Goal: Information Seeking & Learning: Learn about a topic

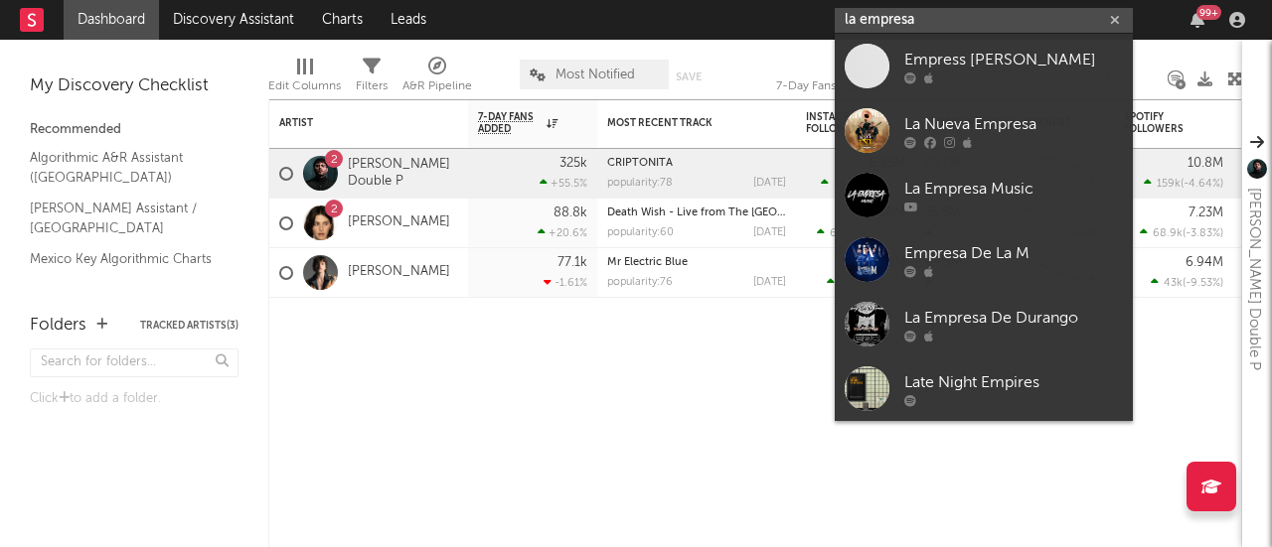
click at [945, 19] on input "la empresa" at bounding box center [984, 20] width 298 height 25
drag, startPoint x: 945, startPoint y: 19, endPoint x: 783, endPoint y: 13, distance: 162.1
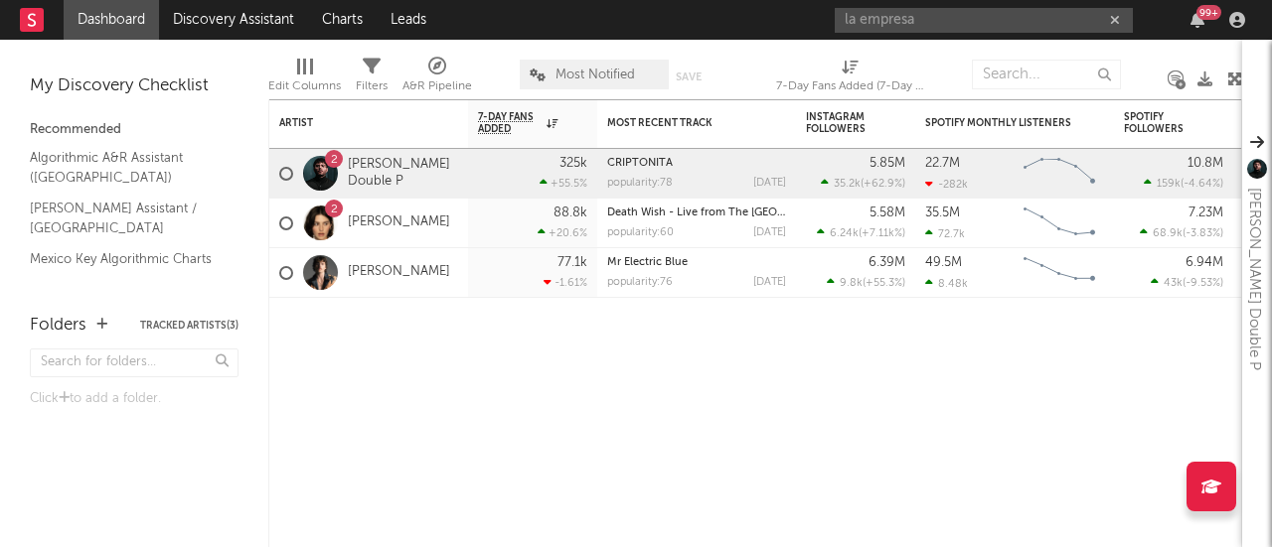
drag, startPoint x: 783, startPoint y: 13, endPoint x: 735, endPoint y: 26, distance: 49.4
click at [735, 26] on nav "Dashboard Discovery Assistant Charts Leads la empresa 99 +" at bounding box center [636, 20] width 1272 height 40
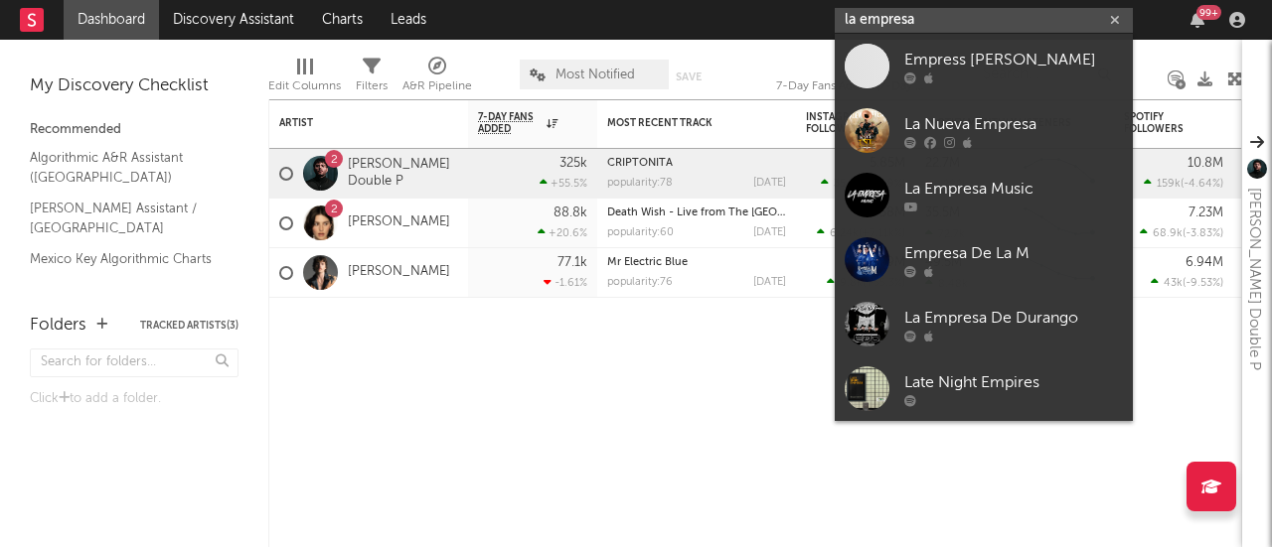
click at [898, 21] on input "la empresa" at bounding box center [984, 20] width 298 height 25
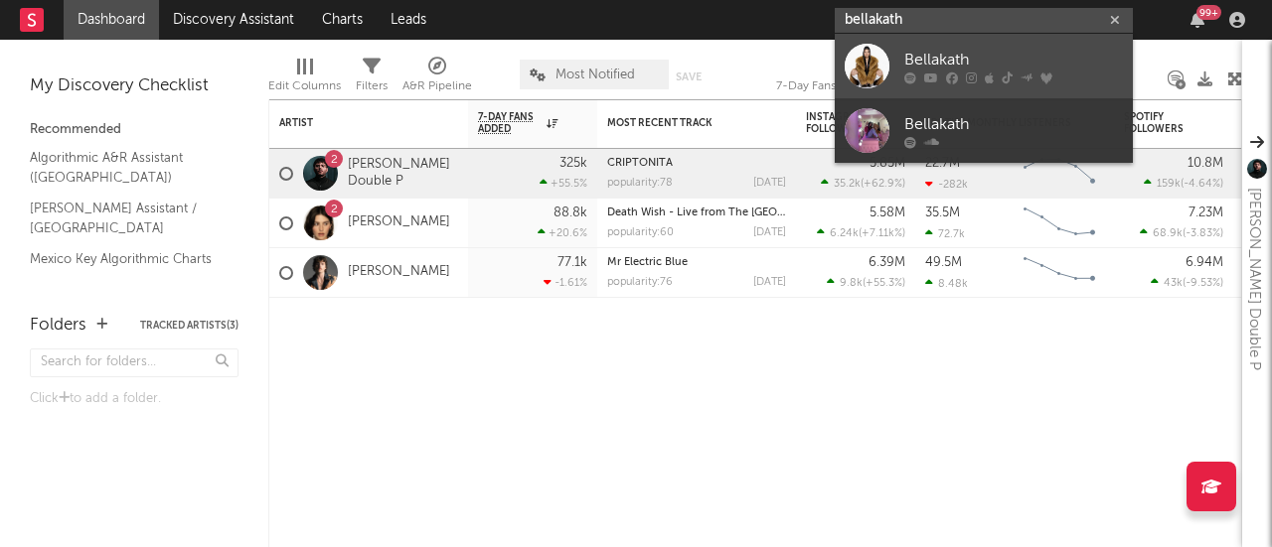
type input "bellakath"
click at [865, 66] on div at bounding box center [867, 66] width 45 height 45
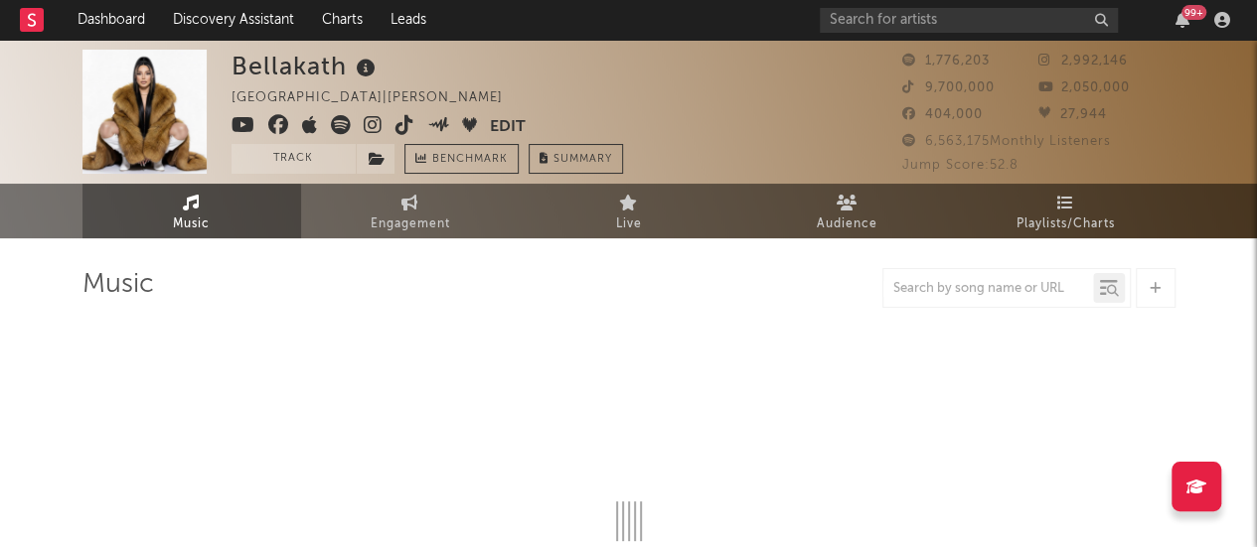
select select "6m"
